Goal: Information Seeking & Learning: Compare options

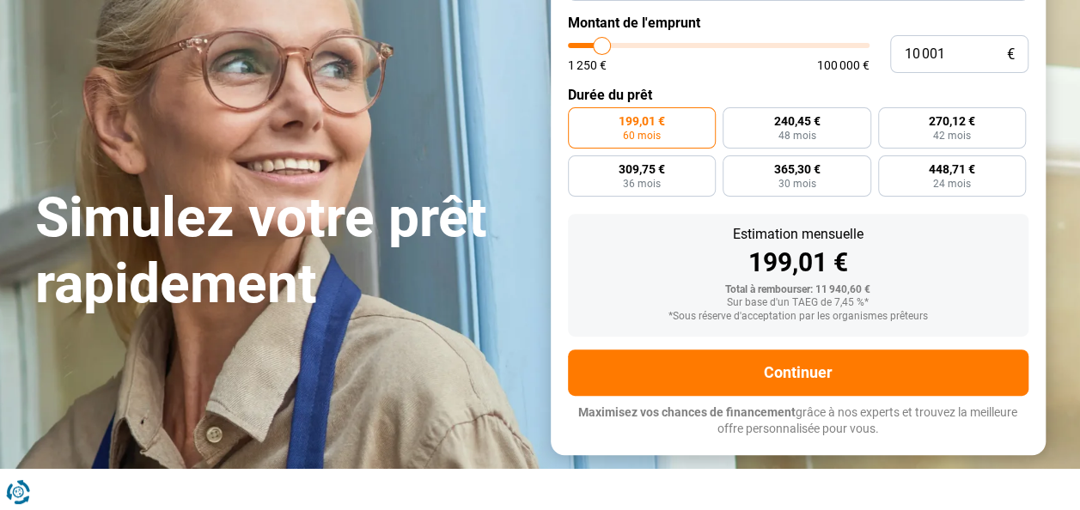
scroll to position [50, 0]
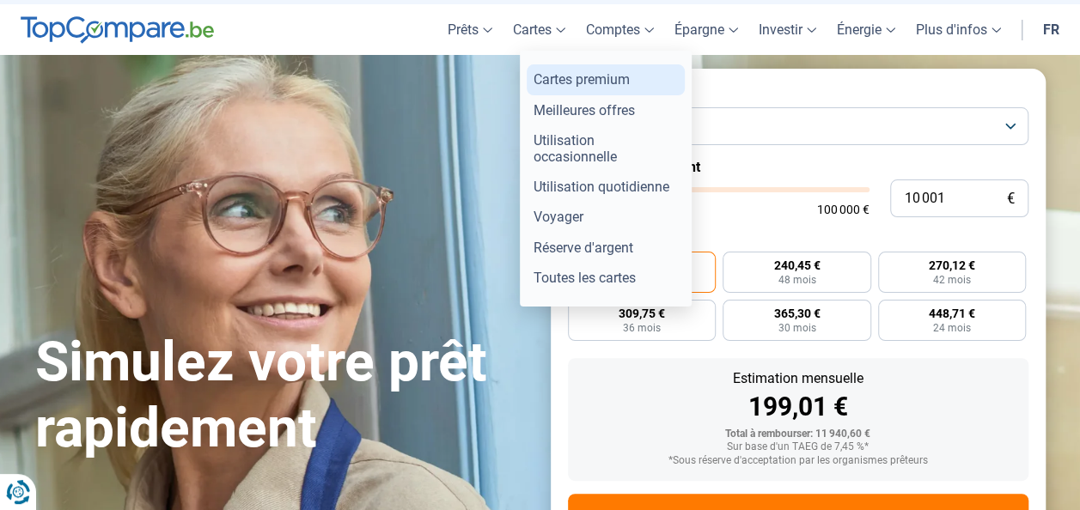
click at [581, 81] on link "Cartes premium" at bounding box center [606, 79] width 158 height 30
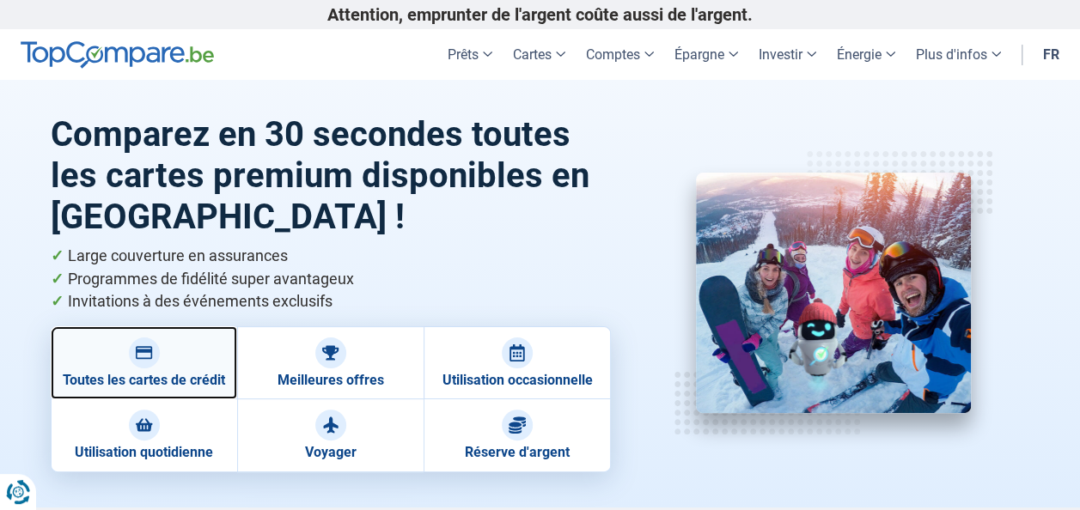
click at [155, 361] on div at bounding box center [144, 353] width 31 height 31
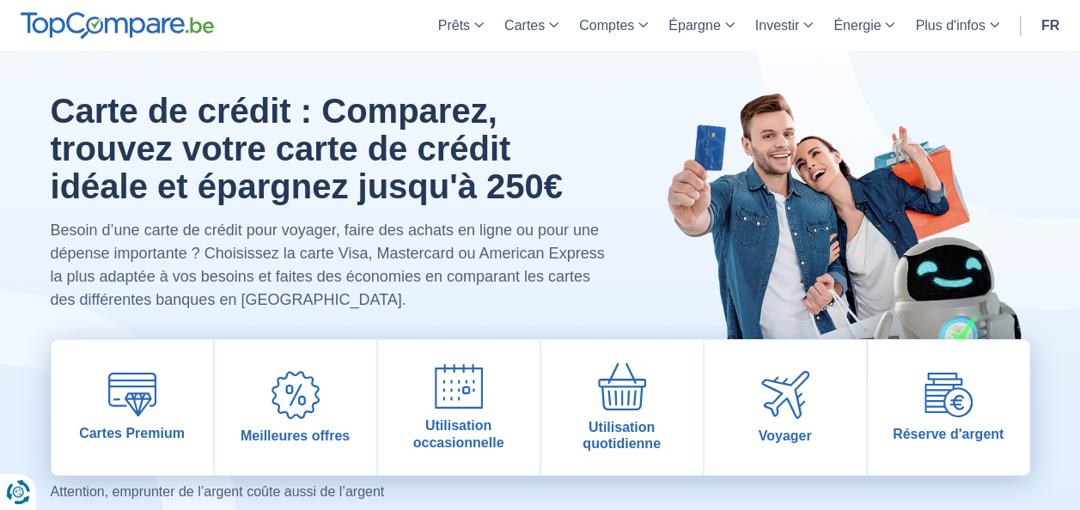
scroll to position [86, 0]
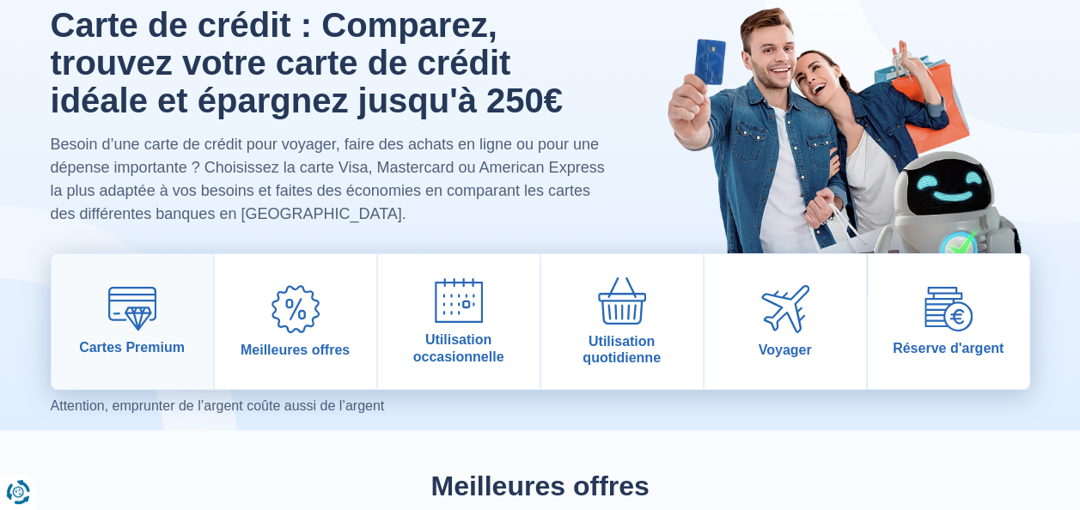
click at [110, 313] on img at bounding box center [132, 309] width 48 height 44
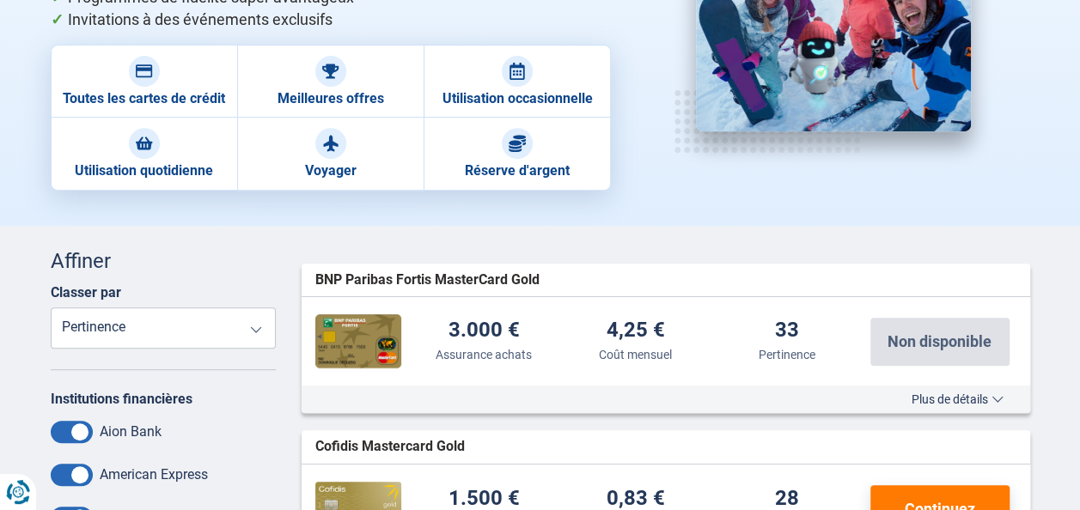
scroll to position [258, 0]
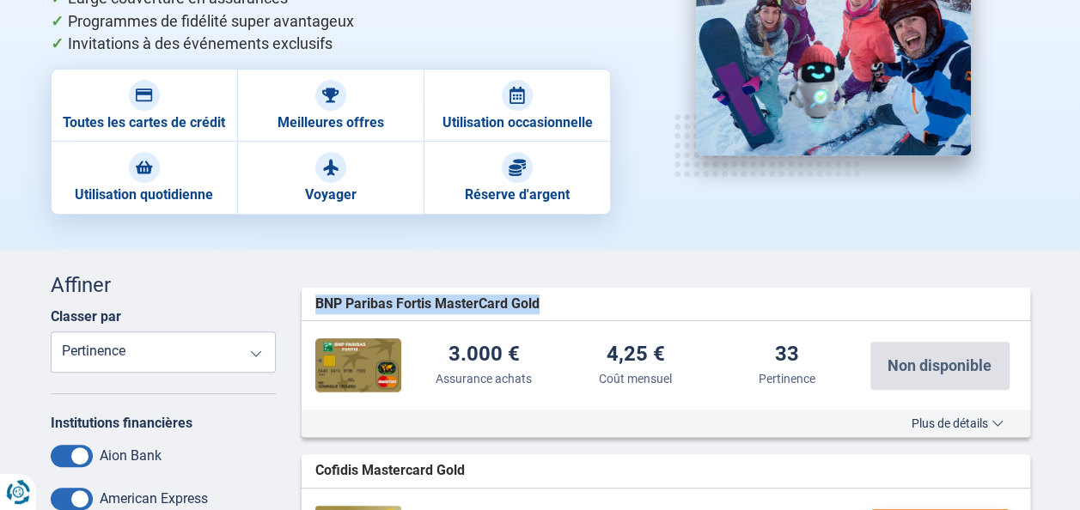
drag, startPoint x: 544, startPoint y: 299, endPoint x: 311, endPoint y: 301, distance: 232.9
click at [311, 301] on div "BNP Paribas Fortis MasterCard Gold widget.list-item.credit-card.null" at bounding box center [666, 305] width 729 height 34
copy span "BNP Paribas Fortis MasterCard Gold"
